Goal: Transaction & Acquisition: Purchase product/service

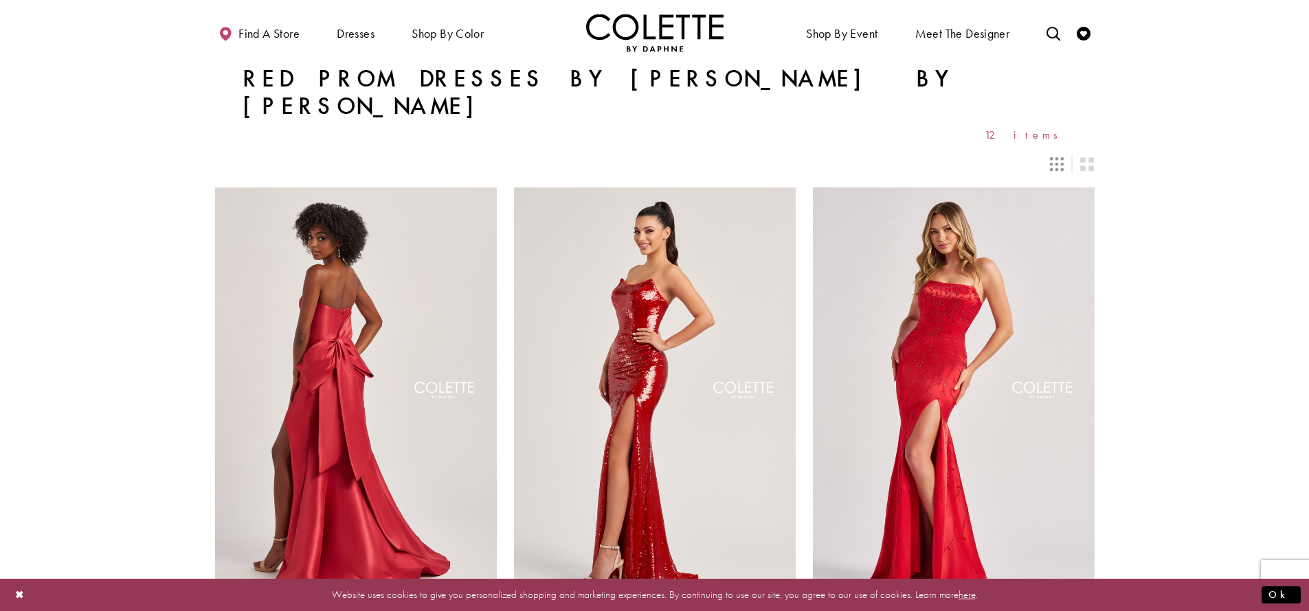
drag, startPoint x: 196, startPoint y: 35, endPoint x: 1114, endPoint y: 66, distance: 919.1
click at [1217, 78] on section "Red Prom Dresses by Colette by Daphne 12 items" at bounding box center [654, 103] width 1309 height 76
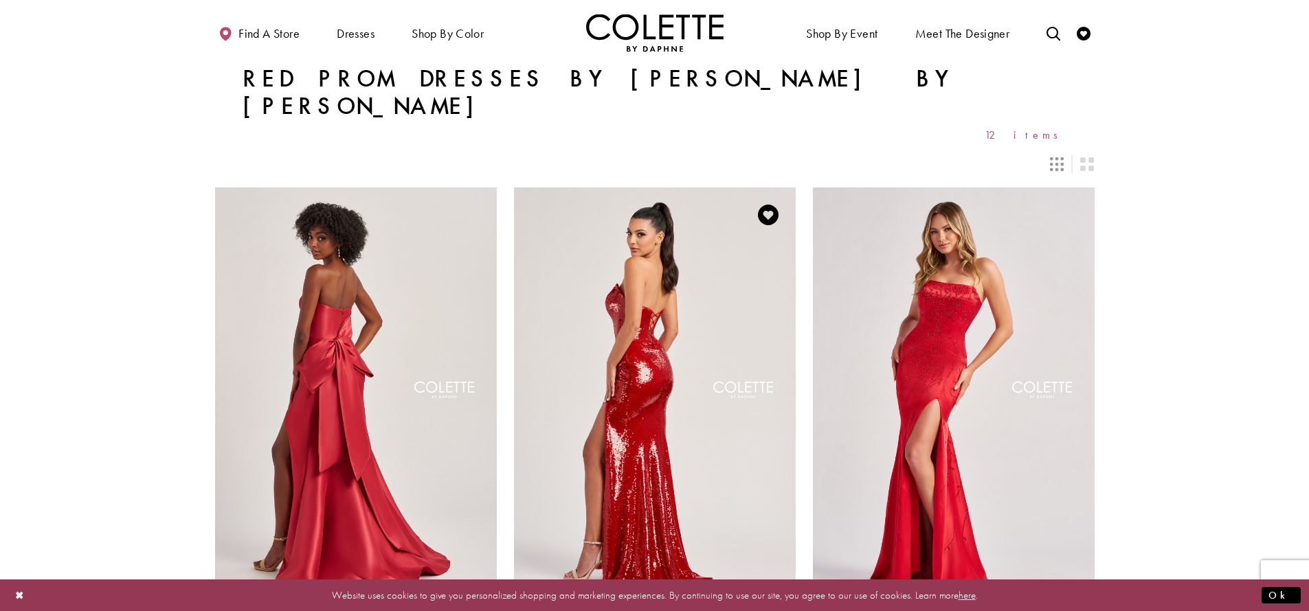
scroll to position [252, 0]
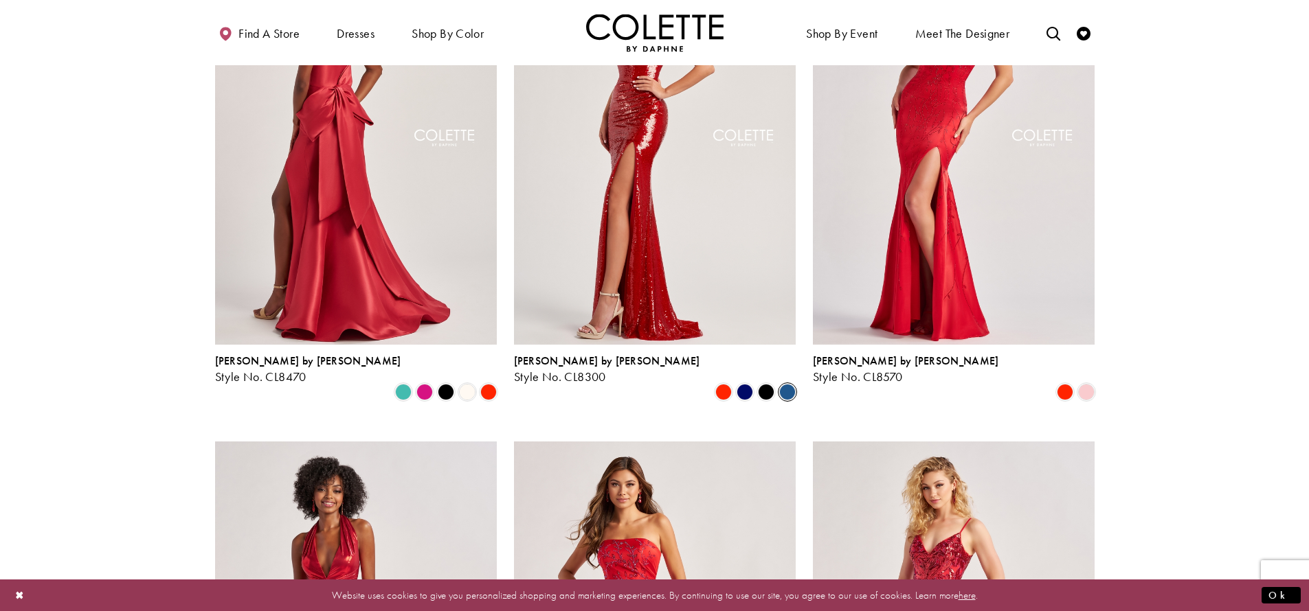
click at [779, 384] on span "Product List" at bounding box center [787, 392] width 16 height 16
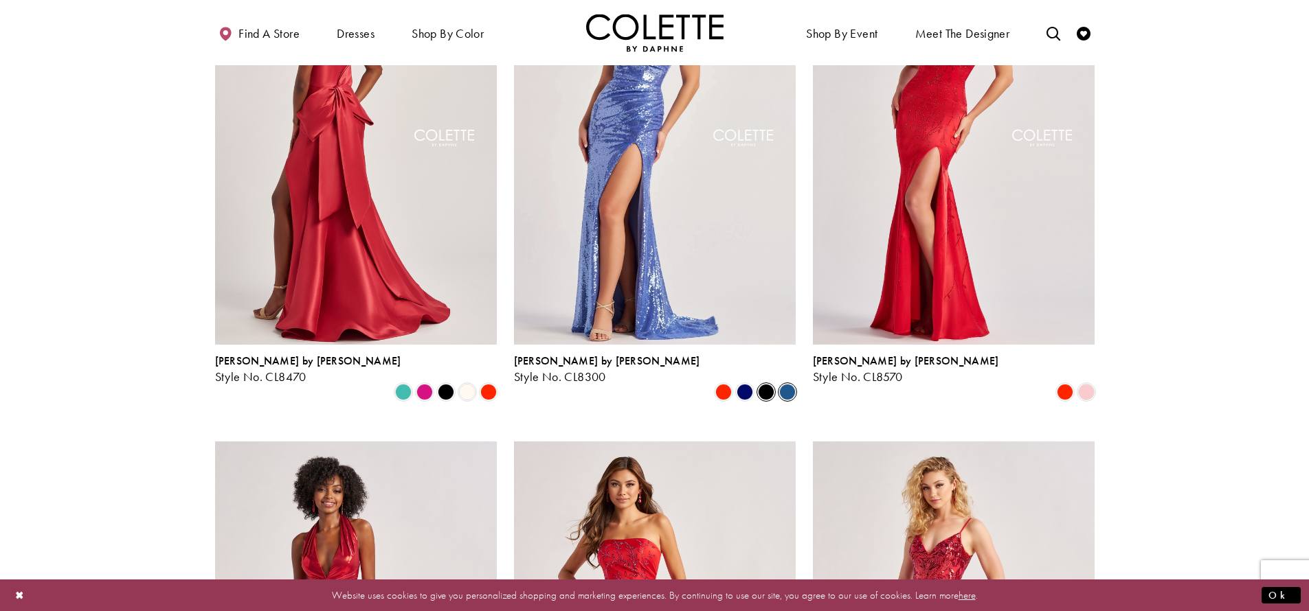
click at [767, 384] on span "Product List" at bounding box center [766, 392] width 16 height 16
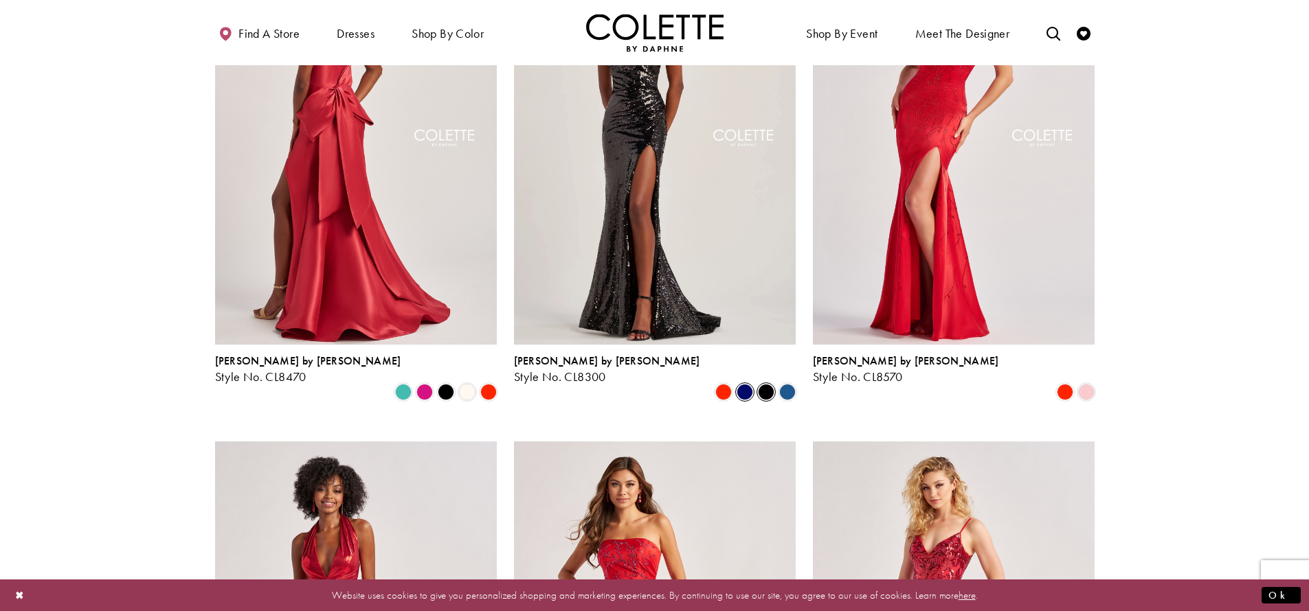
click at [740, 384] on span "Product List" at bounding box center [745, 392] width 16 height 16
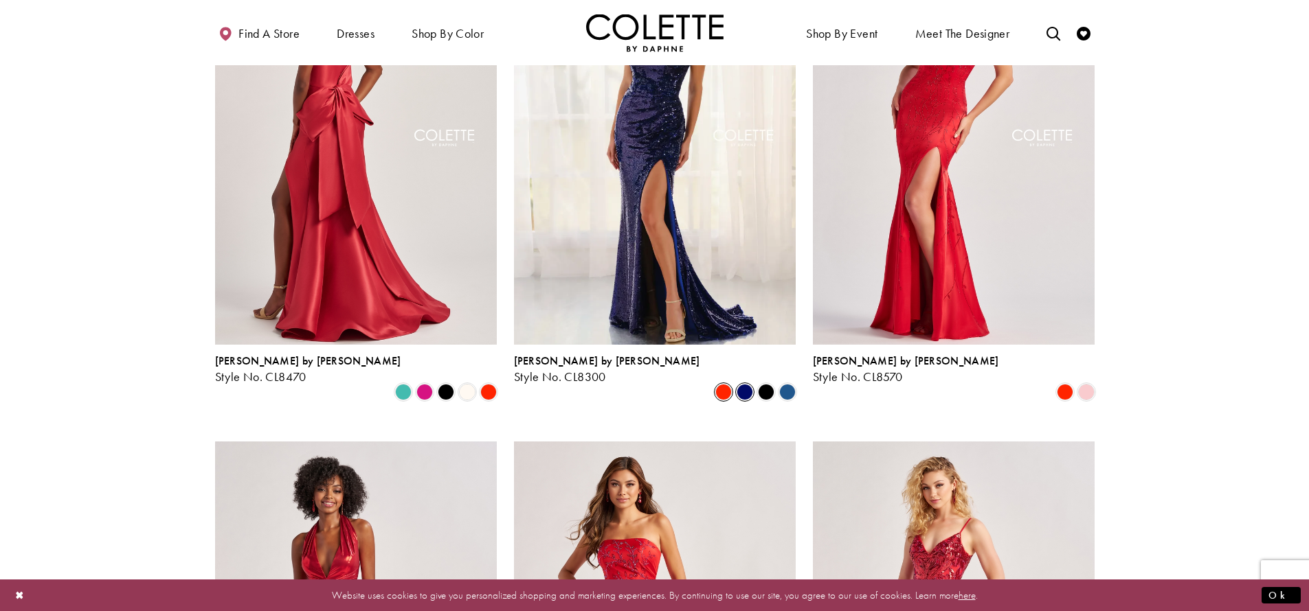
click at [724, 384] on span "Product List" at bounding box center [723, 392] width 16 height 16
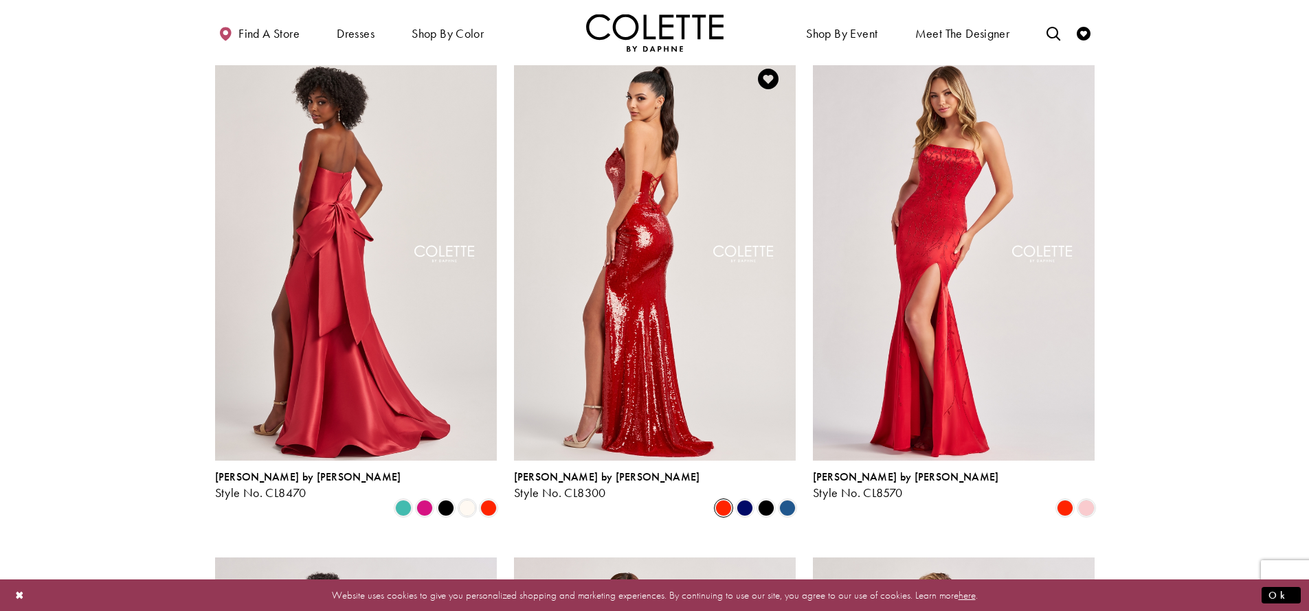
scroll to position [0, 0]
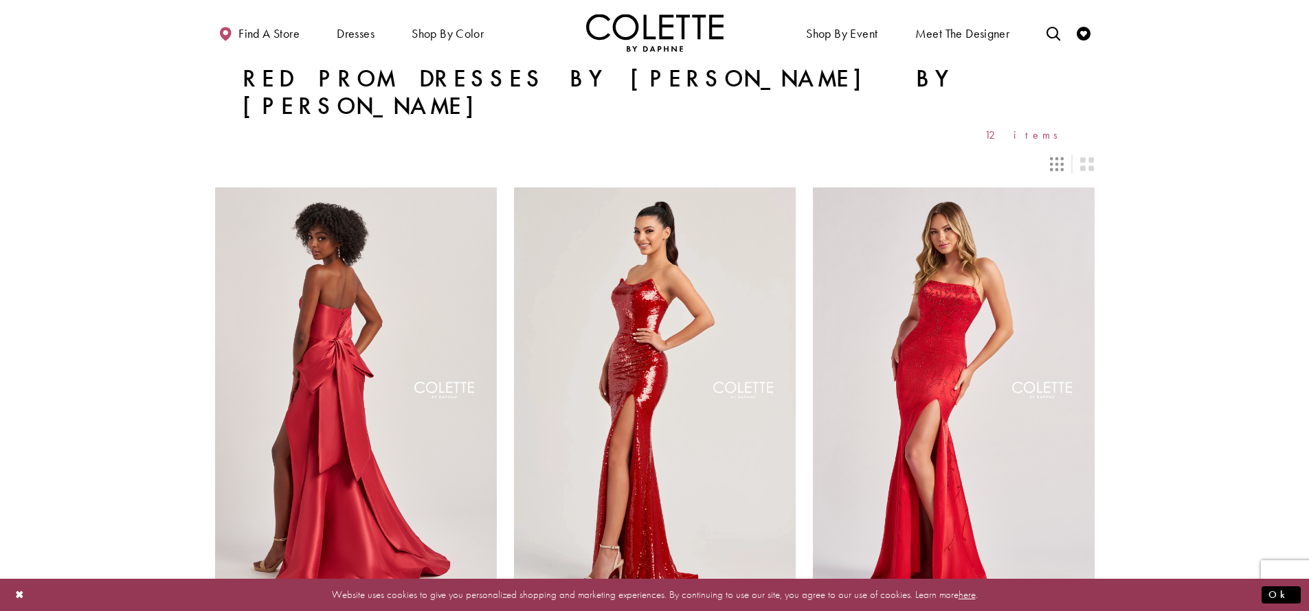
click at [675, 34] on img "Visit Home Page" at bounding box center [654, 33] width 137 height 38
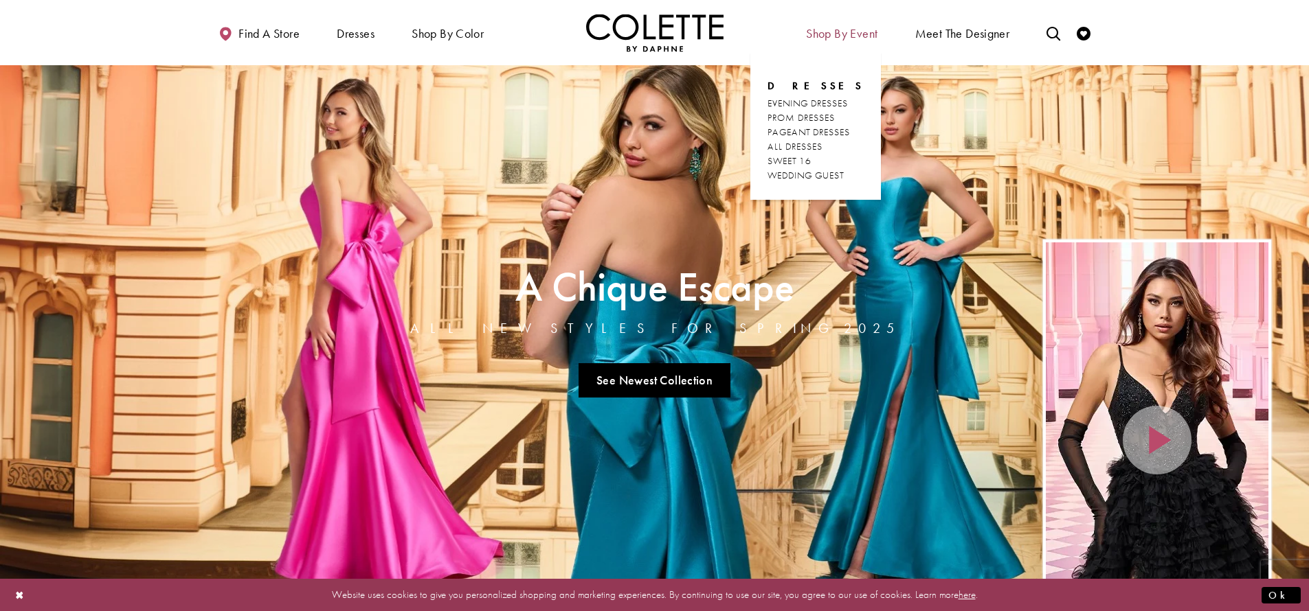
click at [835, 34] on span "Shop By Event" at bounding box center [841, 34] width 71 height 14
click at [828, 104] on span "EVENING DRESSES" at bounding box center [807, 103] width 80 height 12
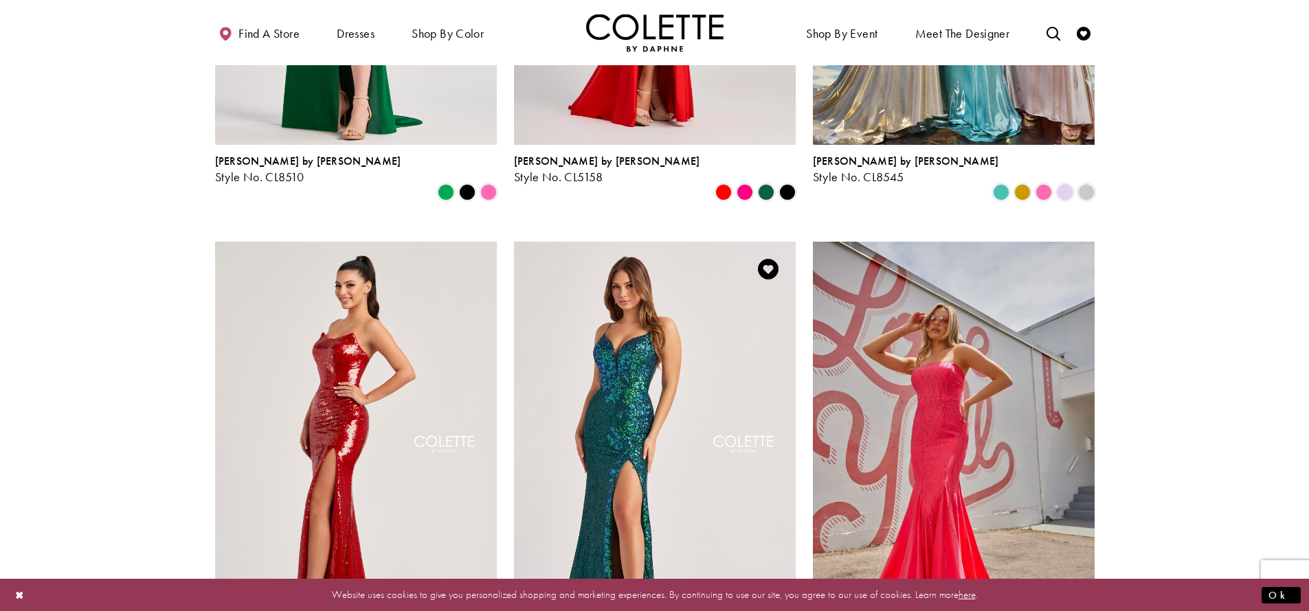
scroll to position [1167, 0]
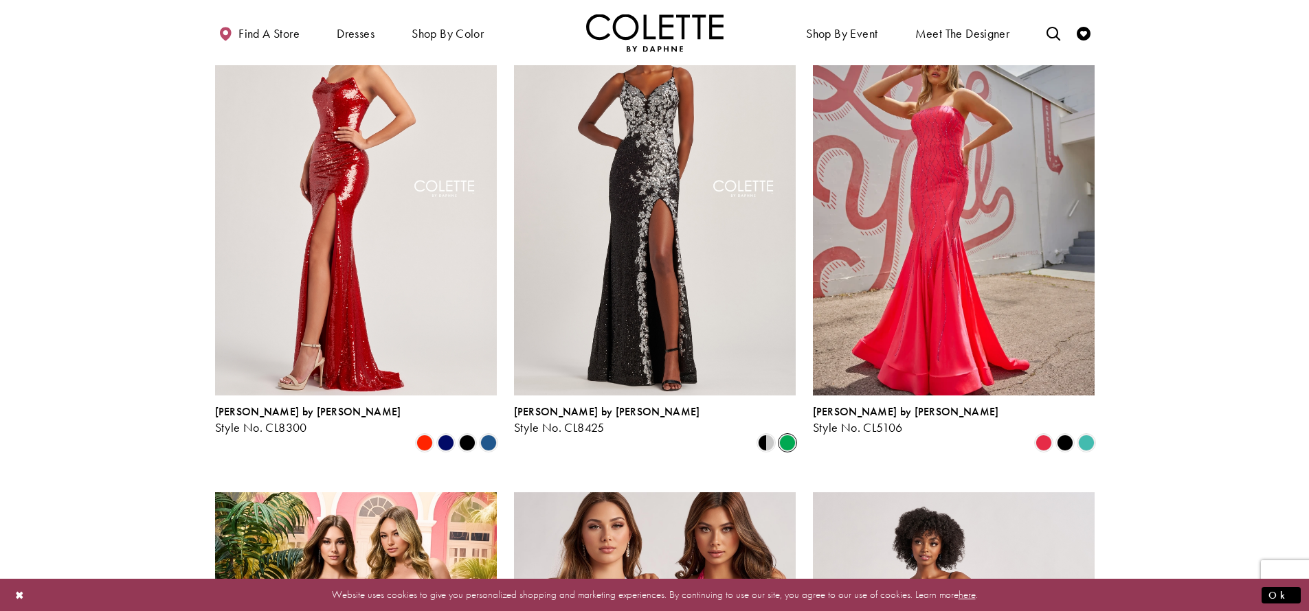
click at [785, 435] on span "Product List" at bounding box center [787, 443] width 16 height 16
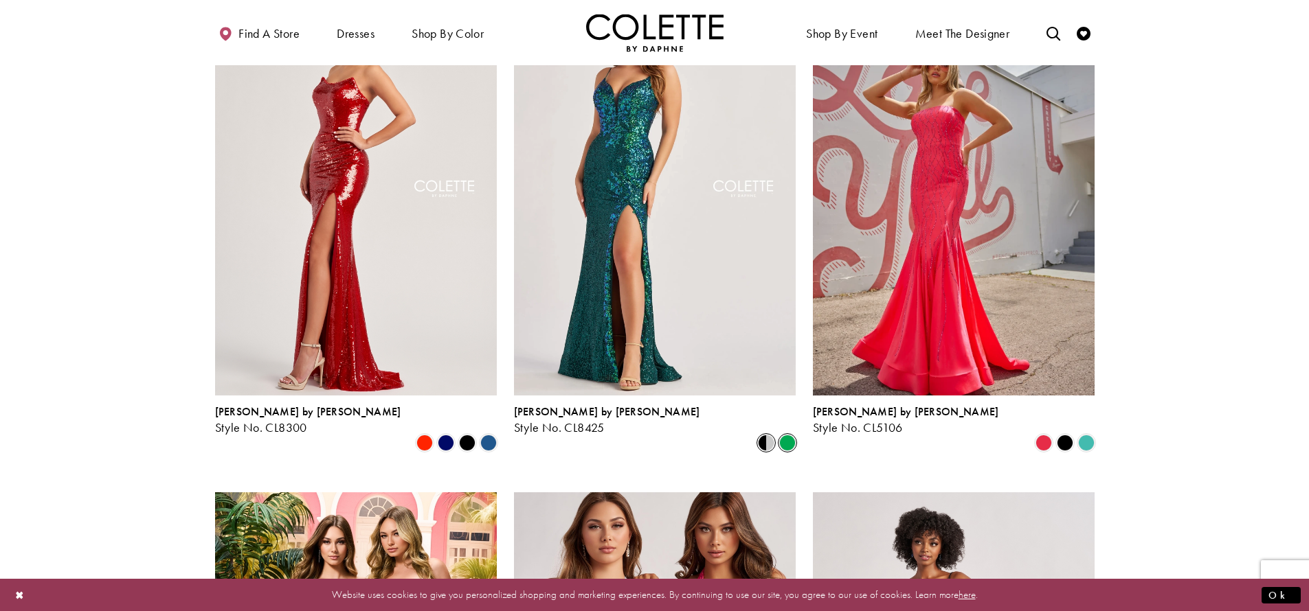
click at [769, 435] on span "Product List" at bounding box center [766, 443] width 16 height 16
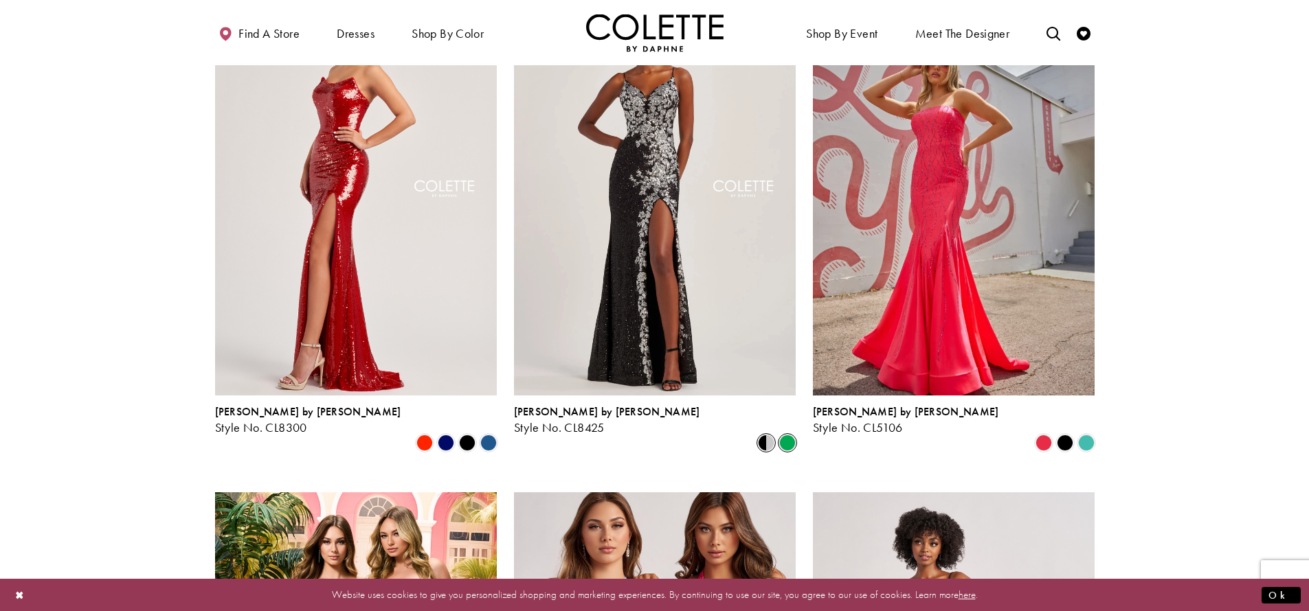
click at [783, 435] on span "Product List" at bounding box center [787, 443] width 16 height 16
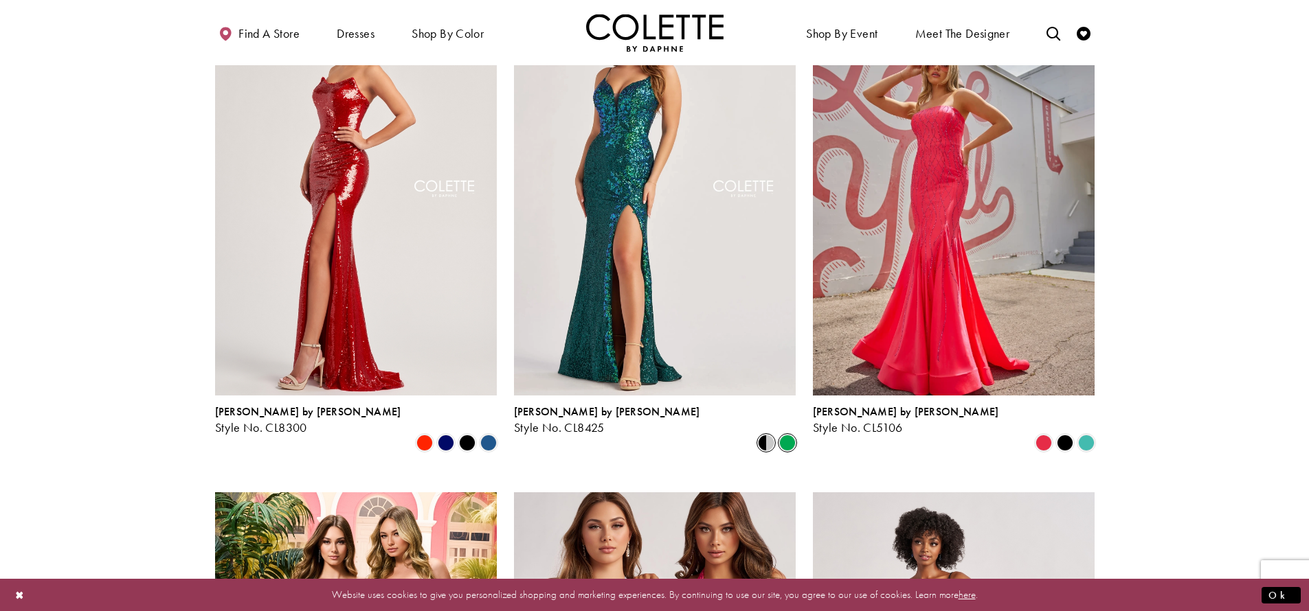
click at [766, 435] on span "Product List" at bounding box center [766, 443] width 16 height 16
click at [734, 265] on img "Visit Colette by Daphne Style No. CL8425 Page" at bounding box center [655, 190] width 282 height 409
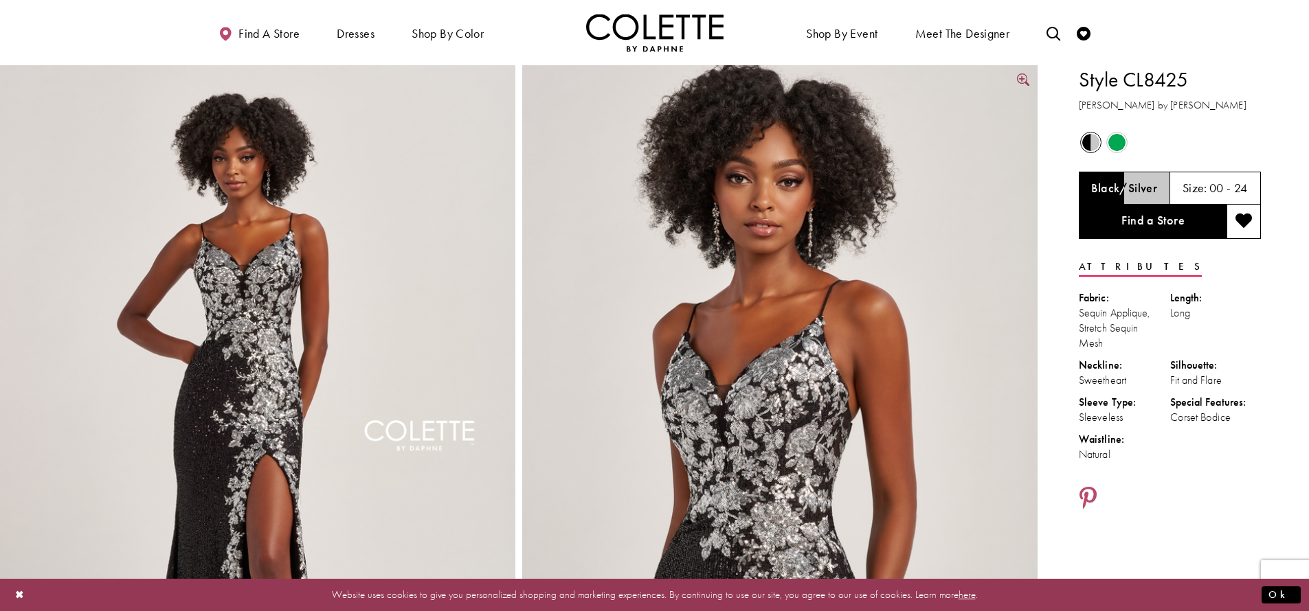
scroll to position [3, 0]
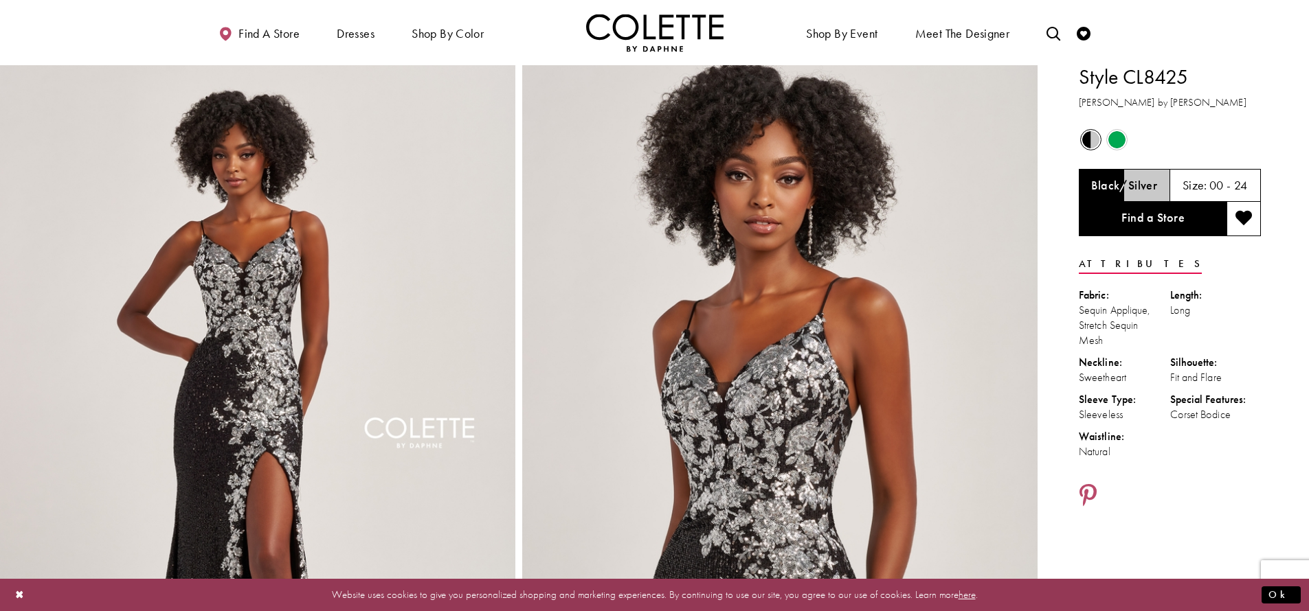
click at [1153, 195] on div "Black/Silver" at bounding box center [1124, 185] width 91 height 33
click at [1209, 188] on h5 "00 - 24" at bounding box center [1228, 186] width 38 height 14
drag, startPoint x: 1204, startPoint y: 188, endPoint x: 1250, endPoint y: 185, distance: 45.4
click at [1250, 185] on div "Size: 00 - 24" at bounding box center [1215, 185] width 91 height 33
drag, startPoint x: 1250, startPoint y: 185, endPoint x: 1147, endPoint y: 187, distance: 102.4
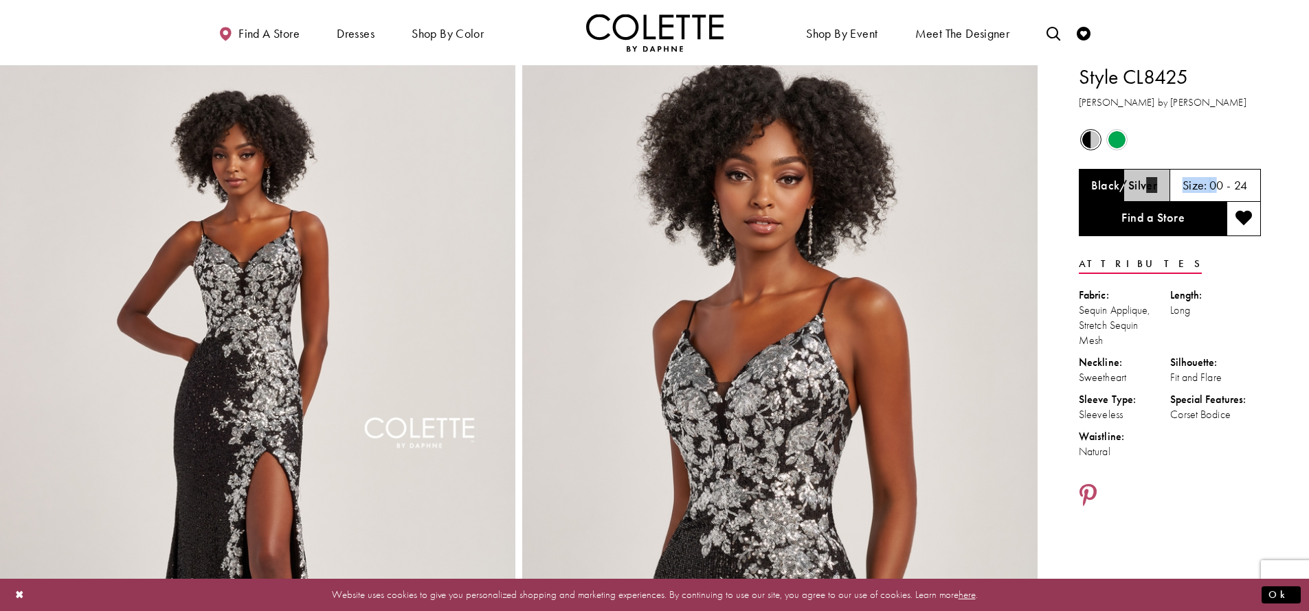
click at [1147, 187] on div "Black/Silver Size: 00 - 24 Find a Store" at bounding box center [1170, 202] width 182 height 67
click at [649, 42] on img "Visit Home Page" at bounding box center [654, 33] width 137 height 38
